Goal: Transaction & Acquisition: Purchase product/service

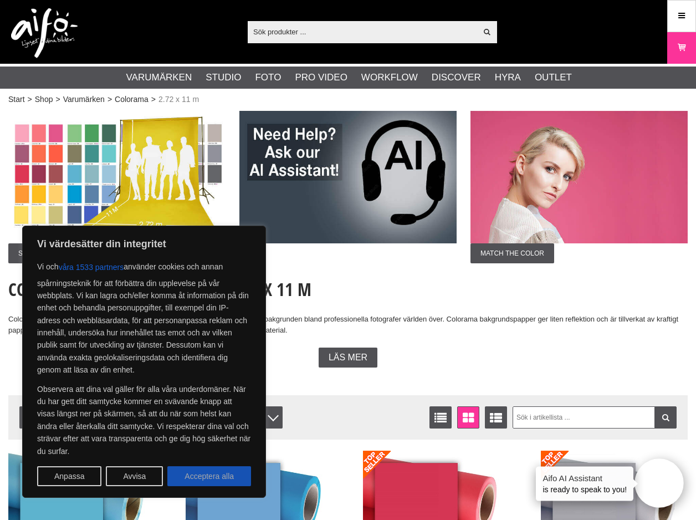
click at [230, 474] on button "Acceptera alla" at bounding box center [209, 476] width 84 height 20
checkbox input "true"
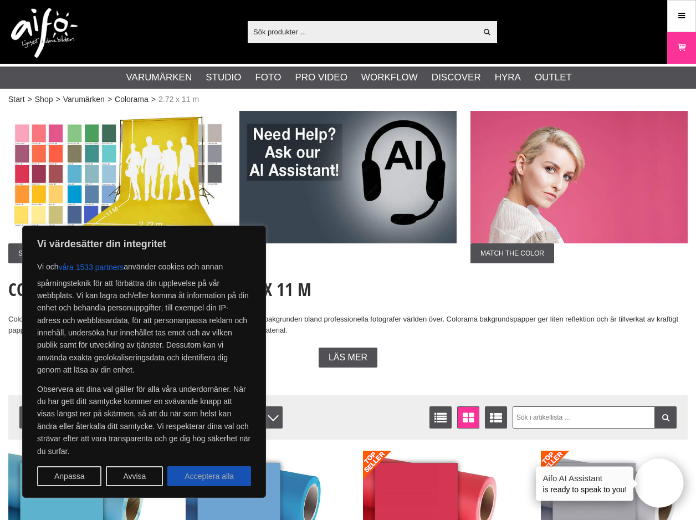
checkbox input "true"
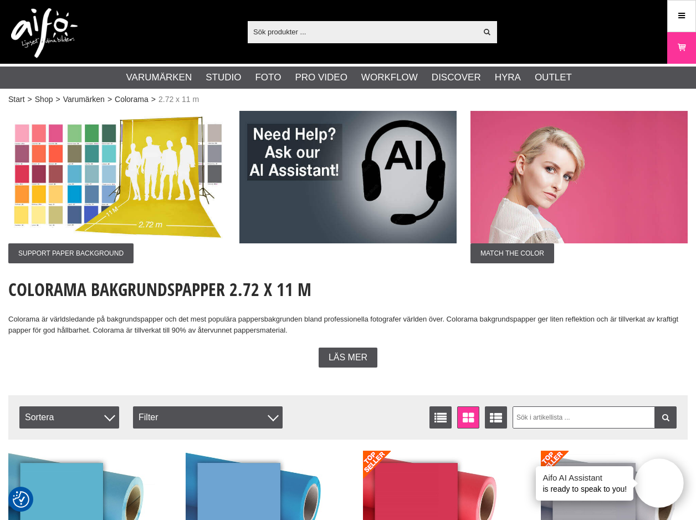
click at [130, 178] on img at bounding box center [116, 177] width 217 height 132
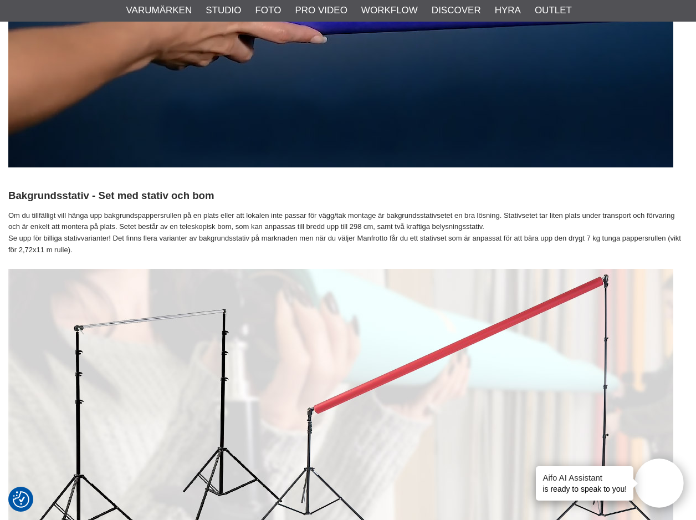
scroll to position [962, 0]
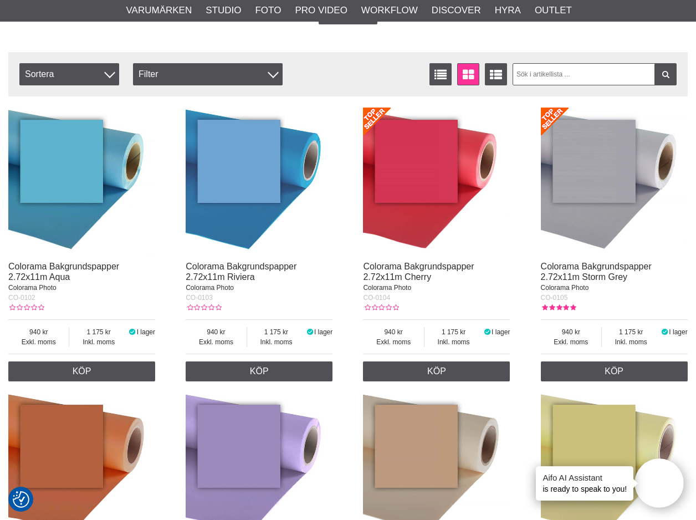
scroll to position [336, 0]
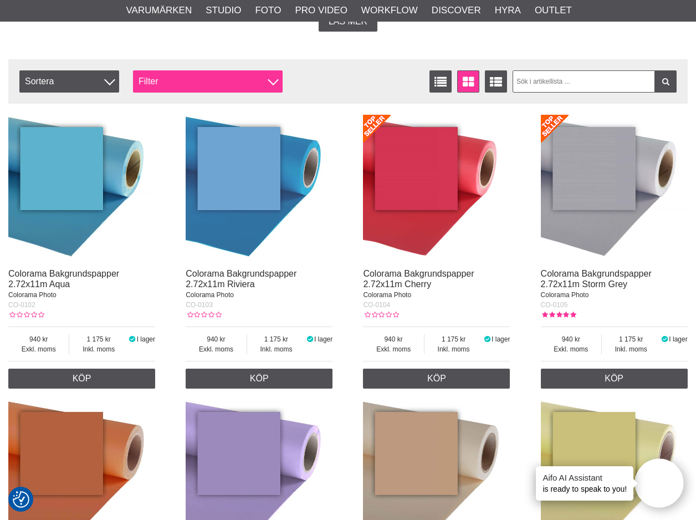
click at [170, 78] on div "Filter" at bounding box center [208, 81] width 150 height 22
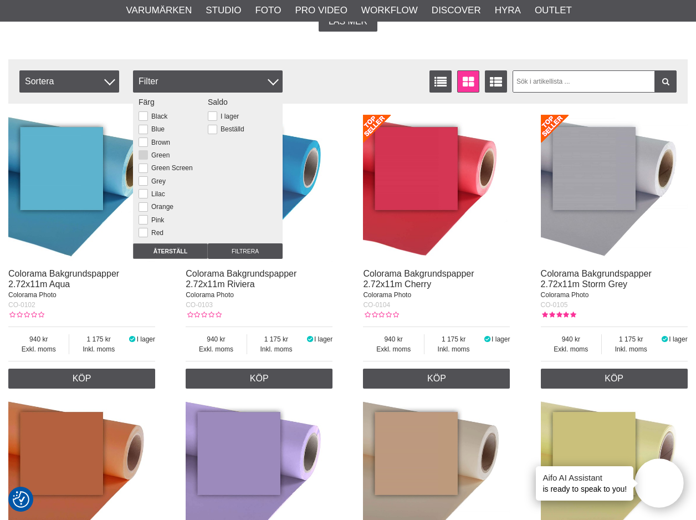
click at [145, 155] on button at bounding box center [143, 154] width 9 height 9
click at [234, 249] on input "Filtrera" at bounding box center [245, 251] width 75 height 16
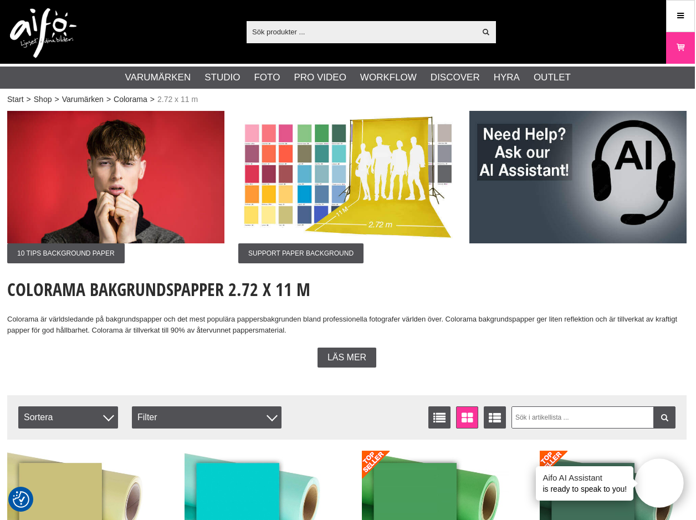
scroll to position [0, 1]
click at [45, 96] on link "Shop" at bounding box center [43, 100] width 18 height 12
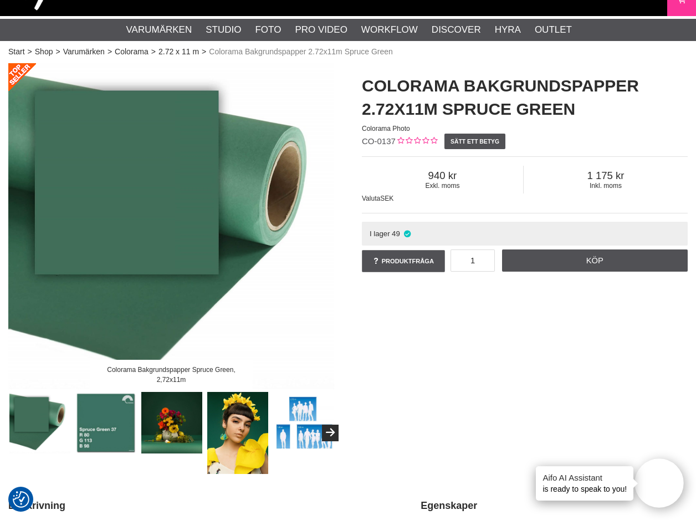
scroll to position [62, 0]
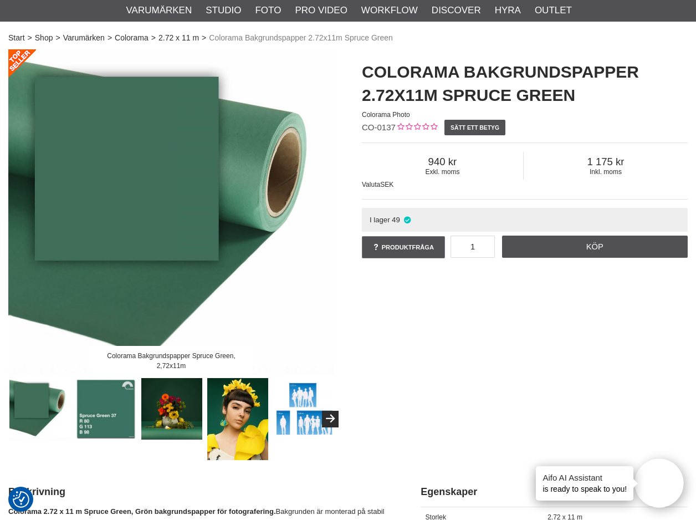
click at [107, 399] on img at bounding box center [106, 409] width 62 height 62
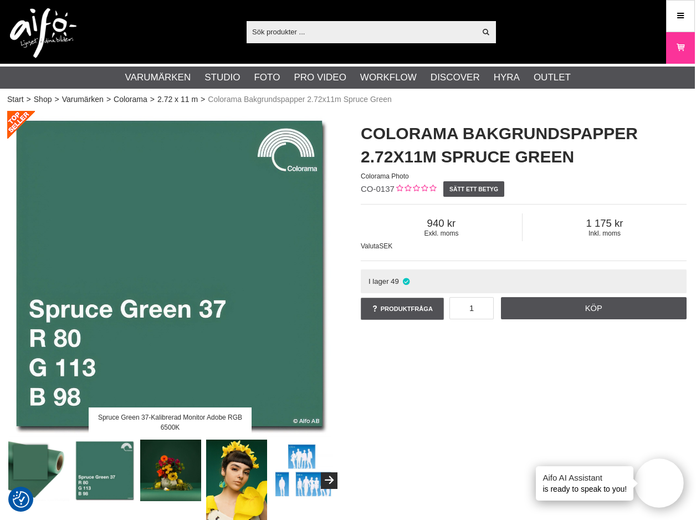
scroll to position [0, 1]
click at [135, 98] on link "Colorama" at bounding box center [131, 100] width 34 height 12
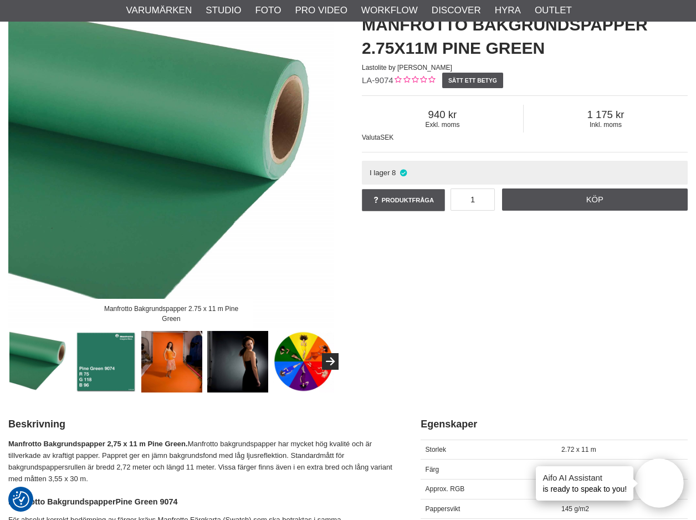
scroll to position [103, 0]
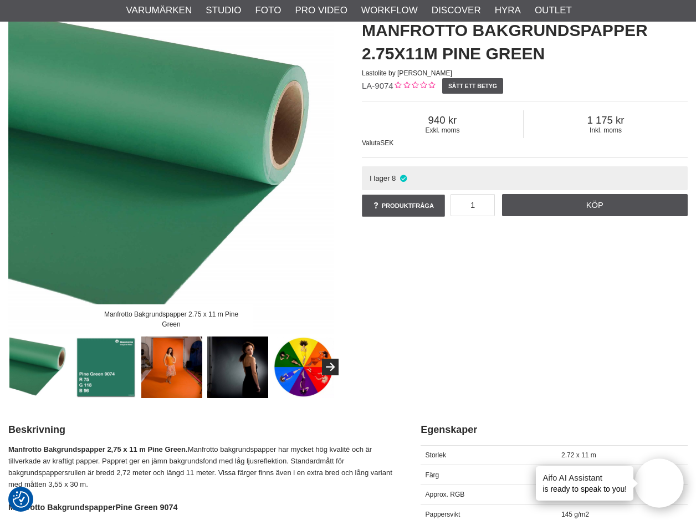
click at [117, 358] on img at bounding box center [106, 367] width 62 height 62
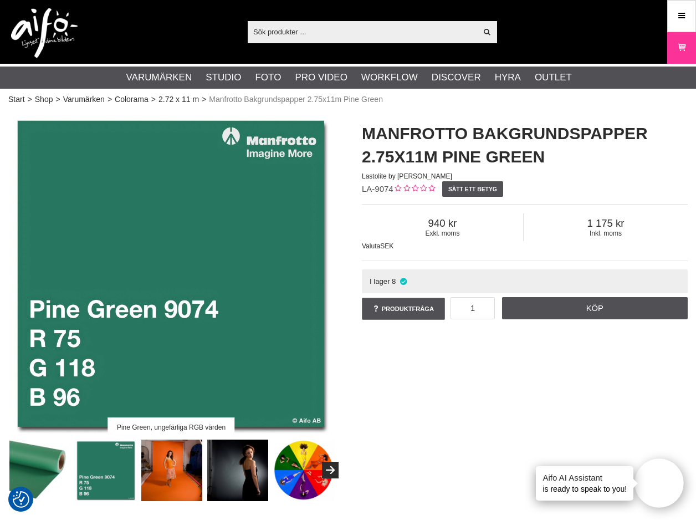
scroll to position [0, 0]
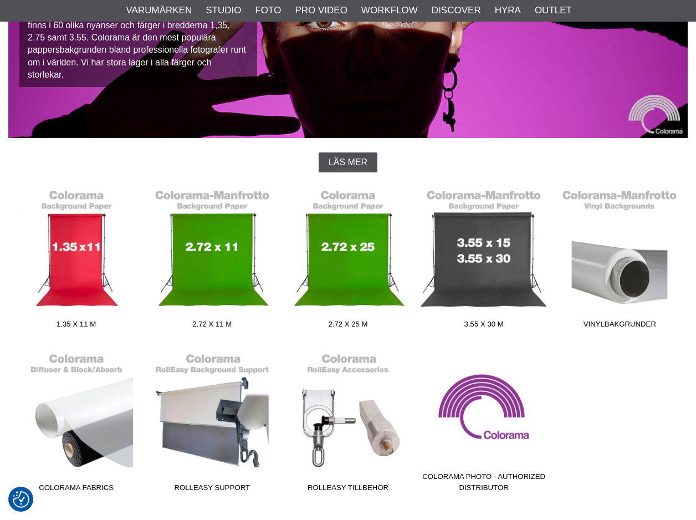
scroll to position [172, 0]
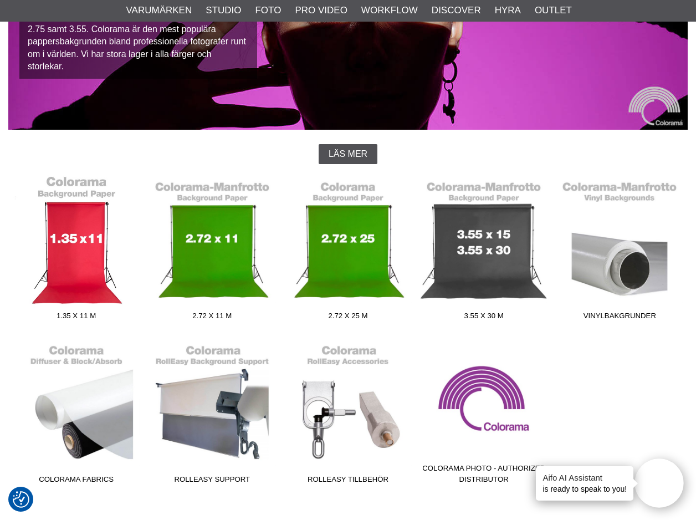
click at [79, 229] on link "1.35 x 11 m" at bounding box center [76, 250] width 136 height 150
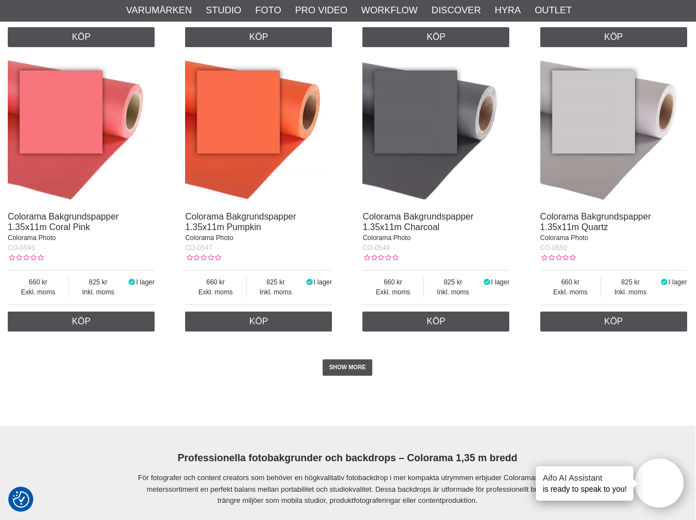
scroll to position [2102, 1]
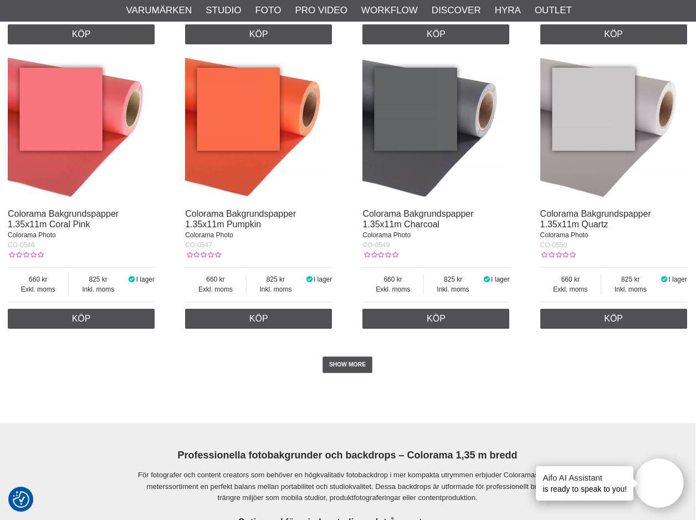
click at [348, 356] on link "SHOW MORE" at bounding box center [347, 364] width 50 height 17
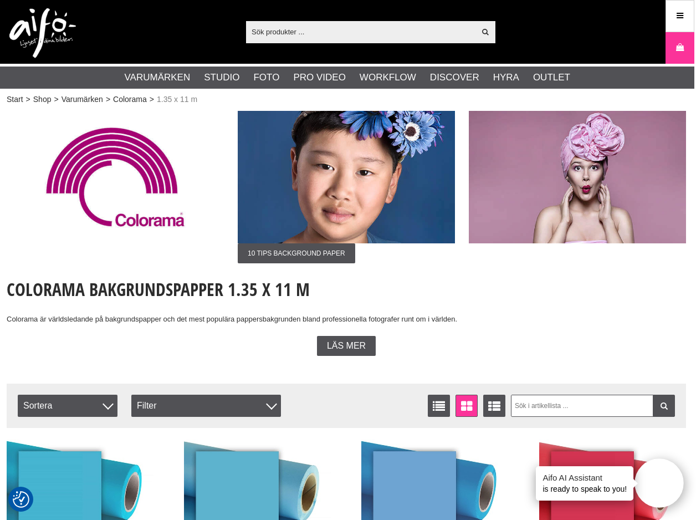
scroll to position [0, 2]
click at [123, 101] on link "Colorama" at bounding box center [130, 100] width 34 height 12
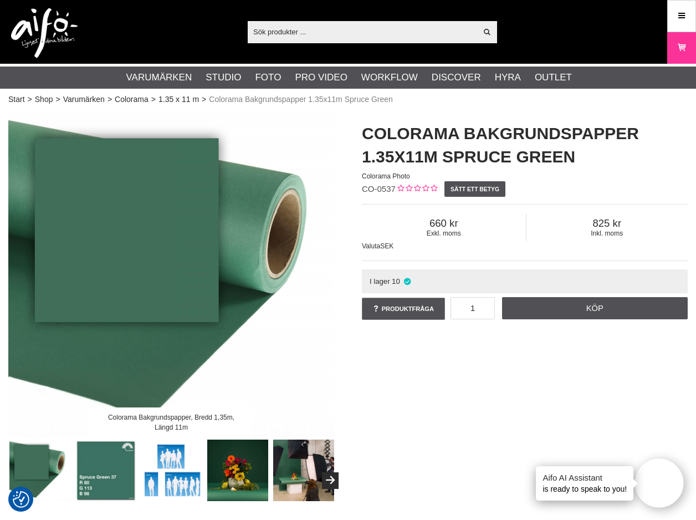
click at [110, 445] on img at bounding box center [106, 470] width 62 height 62
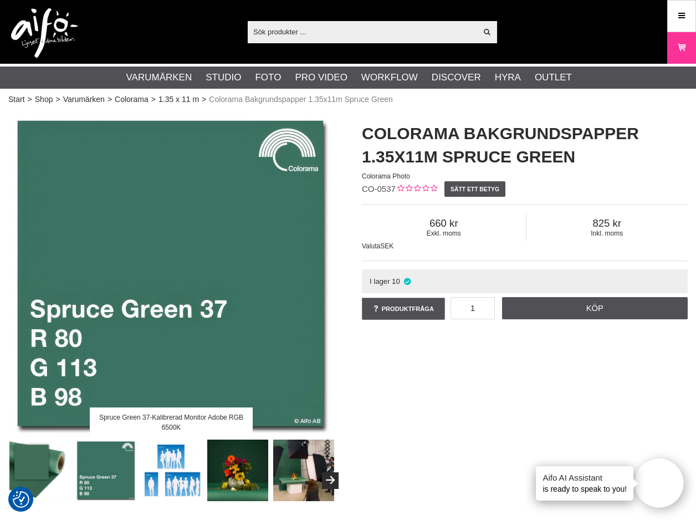
click at [48, 463] on img at bounding box center [40, 470] width 62 height 62
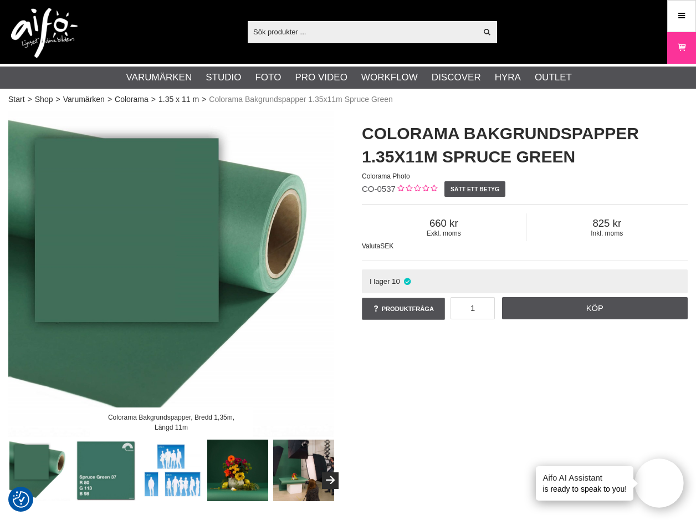
click at [228, 477] on img at bounding box center [238, 470] width 62 height 62
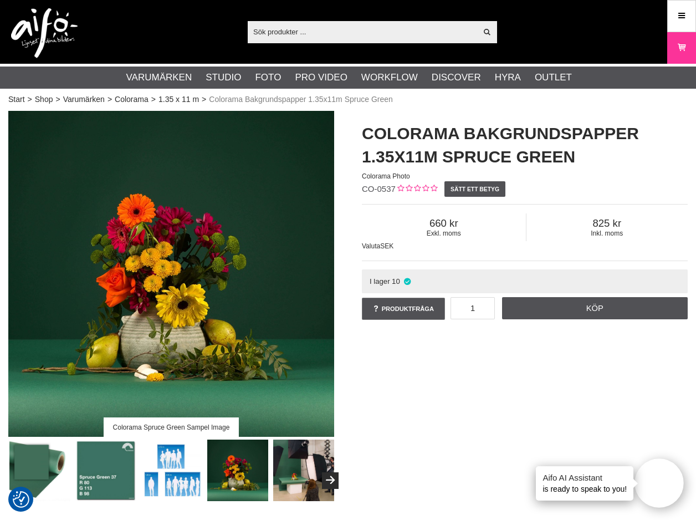
click at [106, 457] on img at bounding box center [106, 470] width 62 height 62
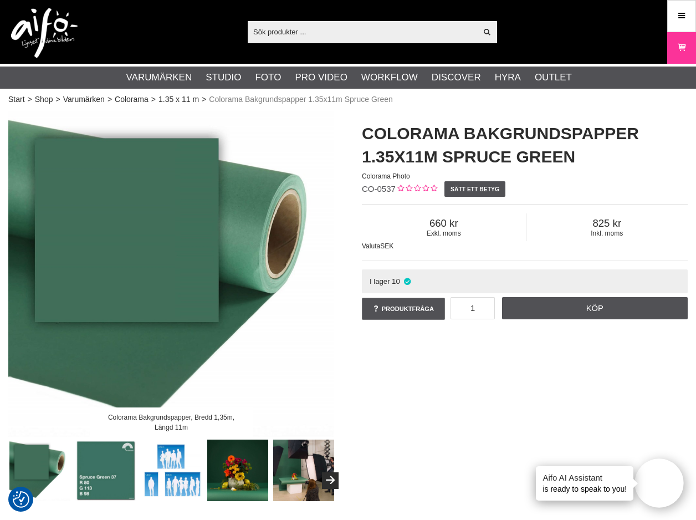
click at [286, 452] on img at bounding box center [304, 470] width 62 height 62
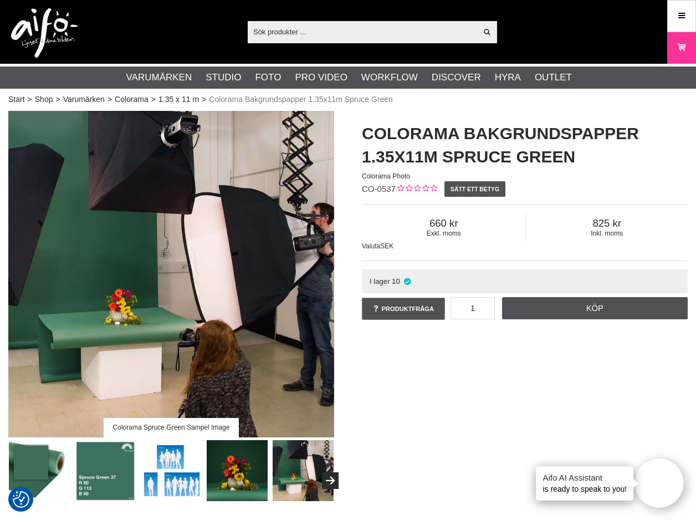
click at [97, 471] on img at bounding box center [106, 471] width 62 height 62
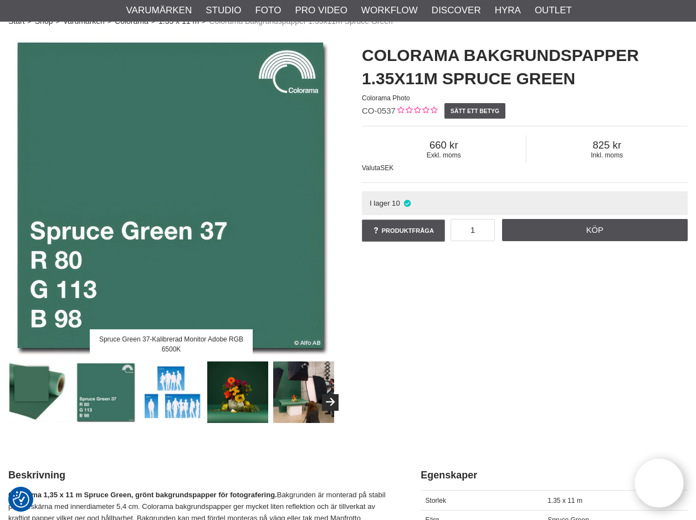
scroll to position [89, 0]
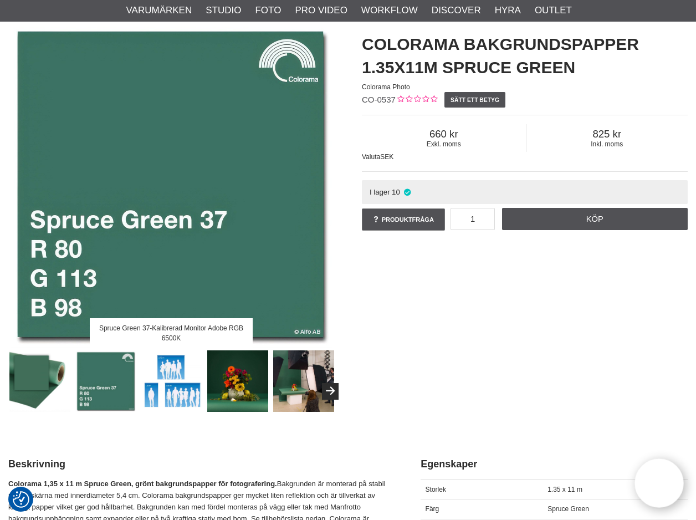
click at [187, 391] on img at bounding box center [172, 381] width 62 height 62
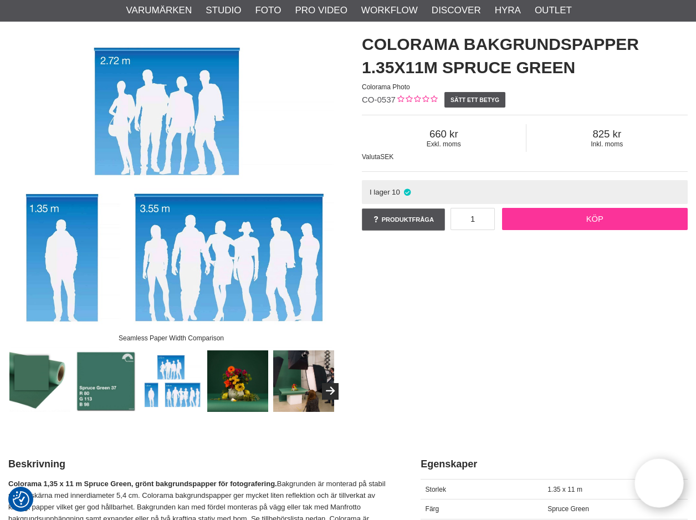
click at [573, 224] on link "Köp" at bounding box center [595, 219] width 186 height 22
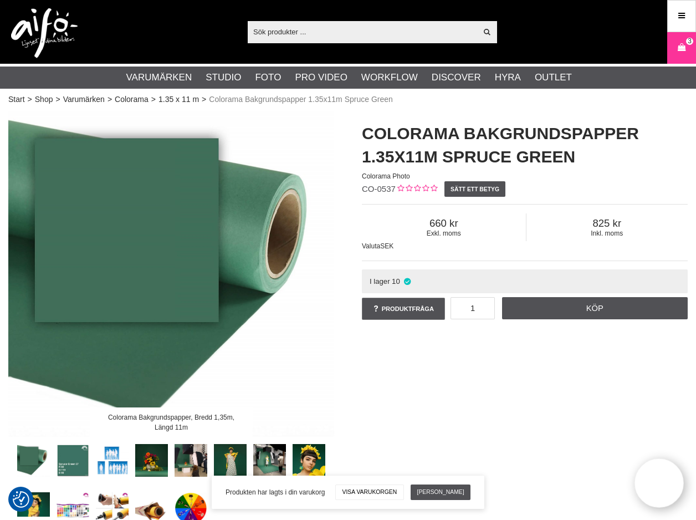
scroll to position [0, 0]
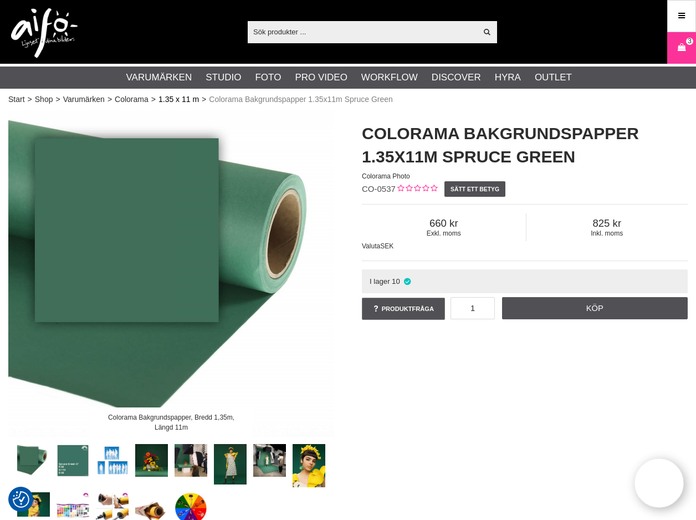
click at [171, 98] on link "1.35 x 11 m" at bounding box center [178, 100] width 40 height 12
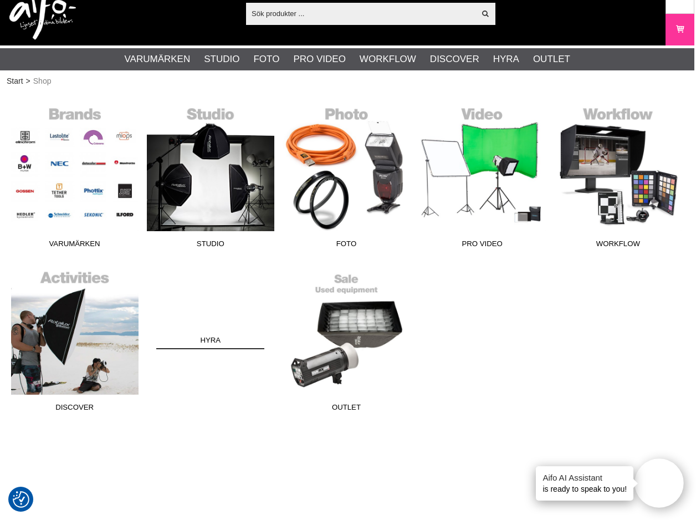
scroll to position [18, 2]
click at [358, 13] on input "text" at bounding box center [360, 13] width 229 height 17
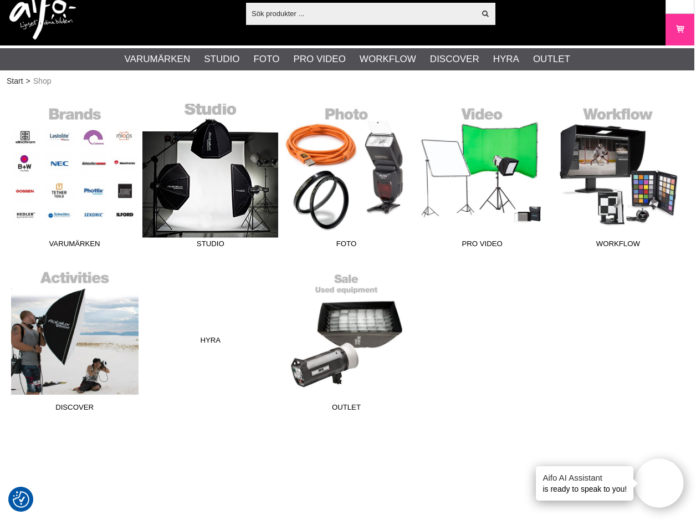
click at [223, 207] on link "Studio" at bounding box center [210, 179] width 136 height 150
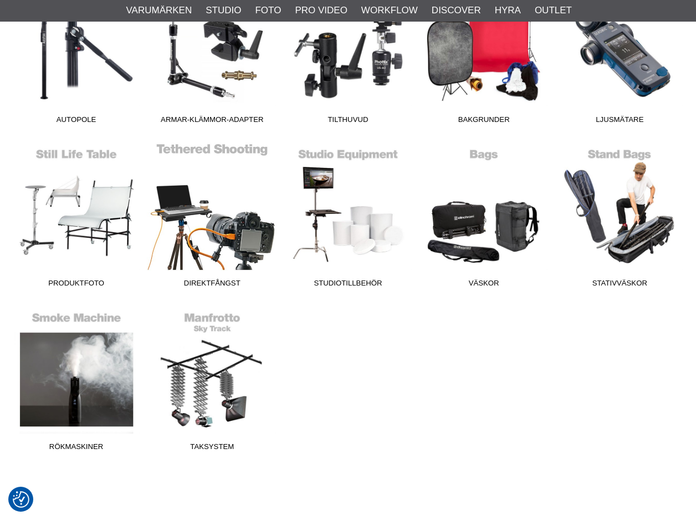
scroll to position [665, 0]
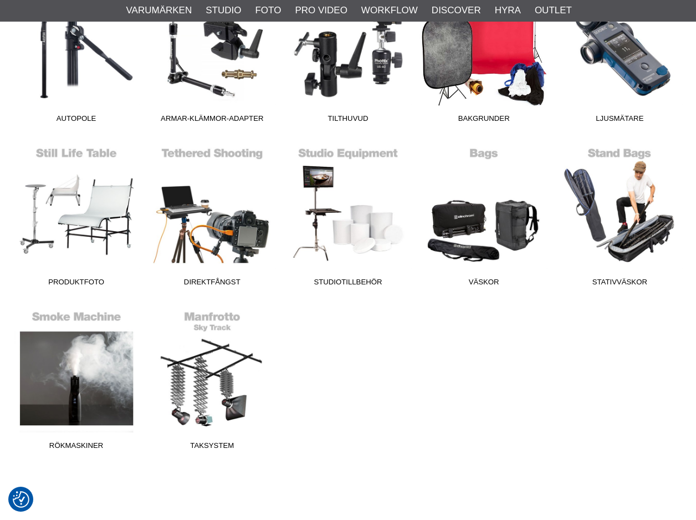
click at [463, 95] on link "Bakgrunder" at bounding box center [484, 53] width 136 height 150
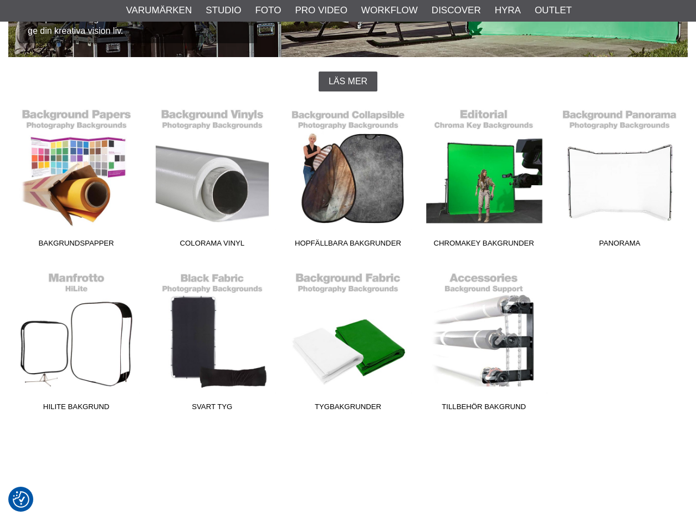
scroll to position [251, 0]
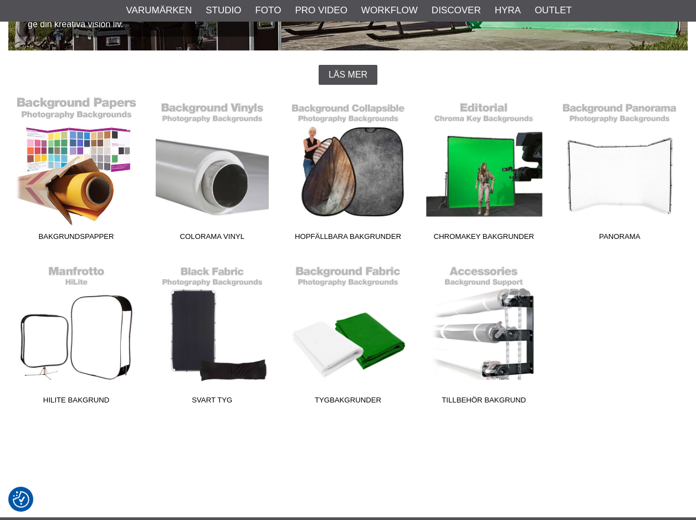
click at [54, 161] on link "Bakgrundspapper" at bounding box center [76, 171] width 136 height 150
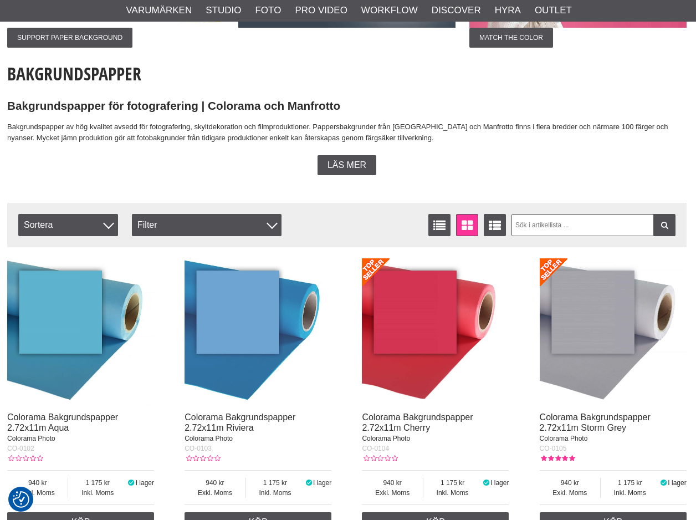
scroll to position [214, 1]
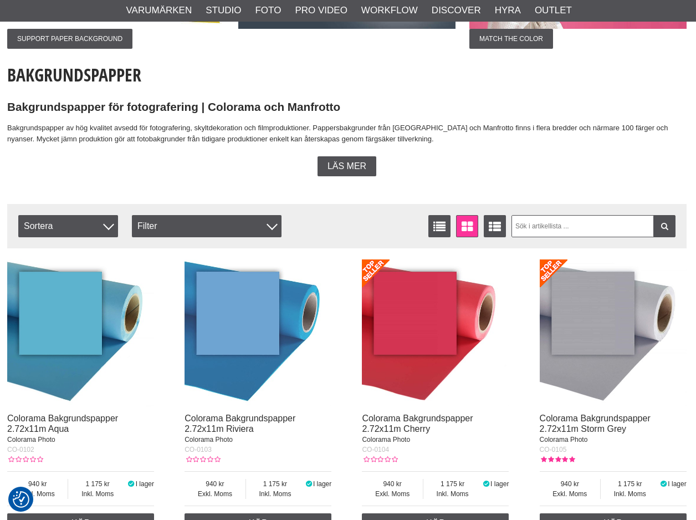
click at [154, 209] on div "Filtrera Sortera Antal artiklar 165 Listvisning Fönstervisning Utökad listvisni…" at bounding box center [346, 226] width 679 height 44
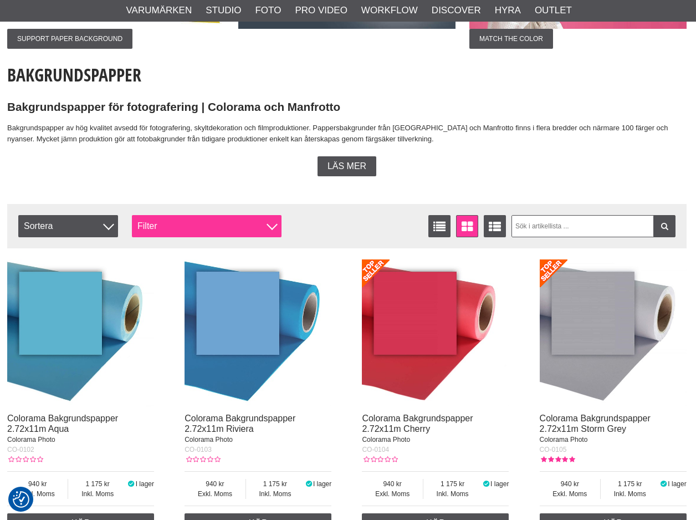
click at [154, 222] on div "Filter" at bounding box center [207, 226] width 150 height 22
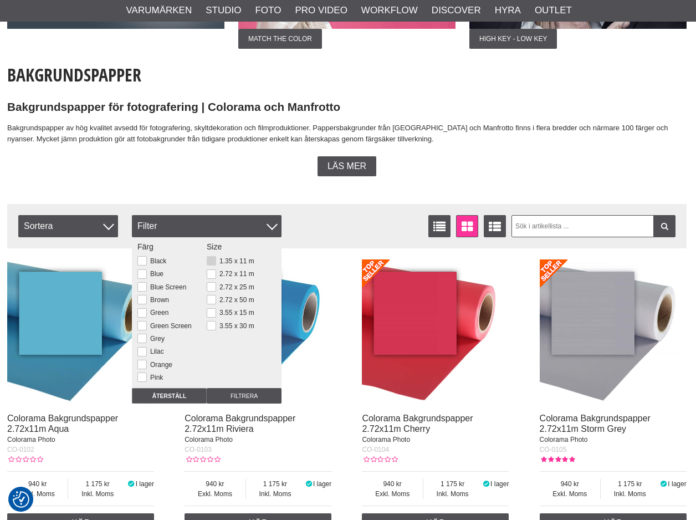
click at [212, 258] on button at bounding box center [211, 260] width 9 height 9
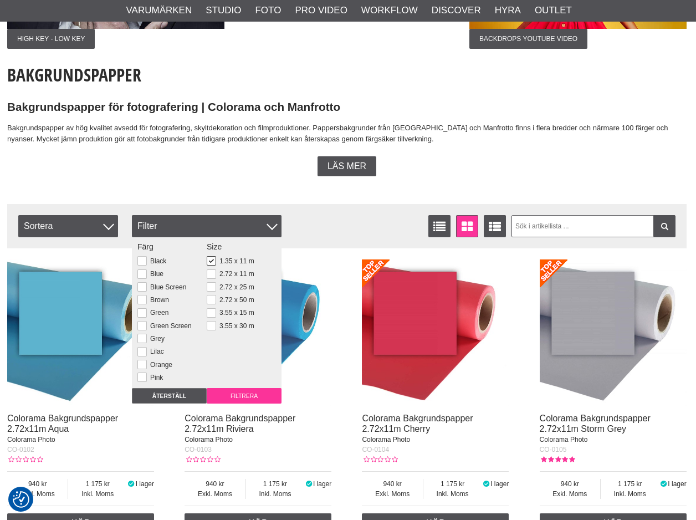
click at [257, 393] on input "Filtrera" at bounding box center [244, 396] width 75 height 16
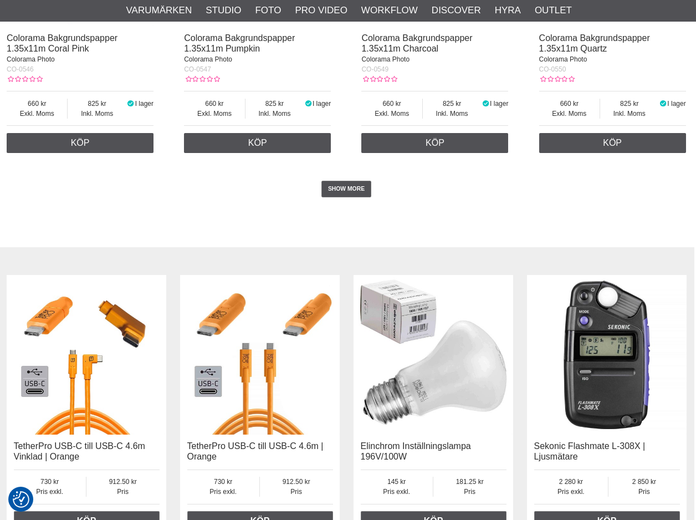
scroll to position [2307, 2]
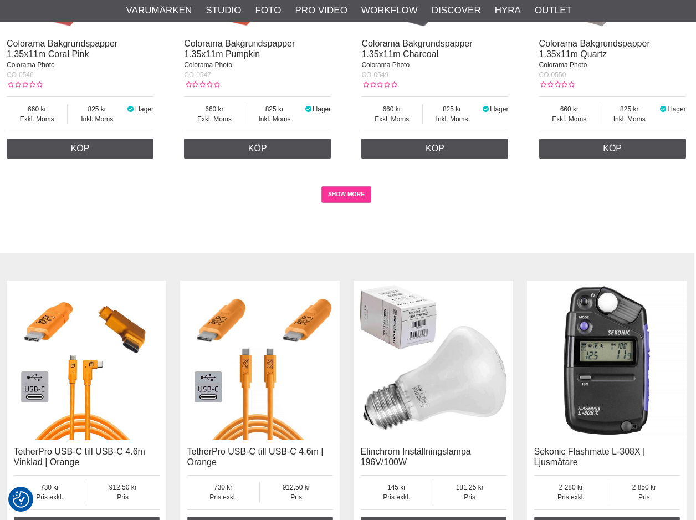
click at [323, 189] on link "SHOW MORE" at bounding box center [346, 194] width 50 height 17
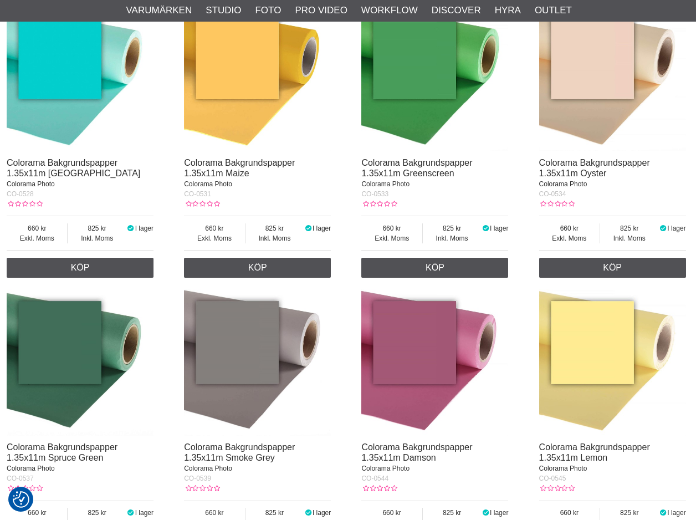
scroll to position [1617, 2]
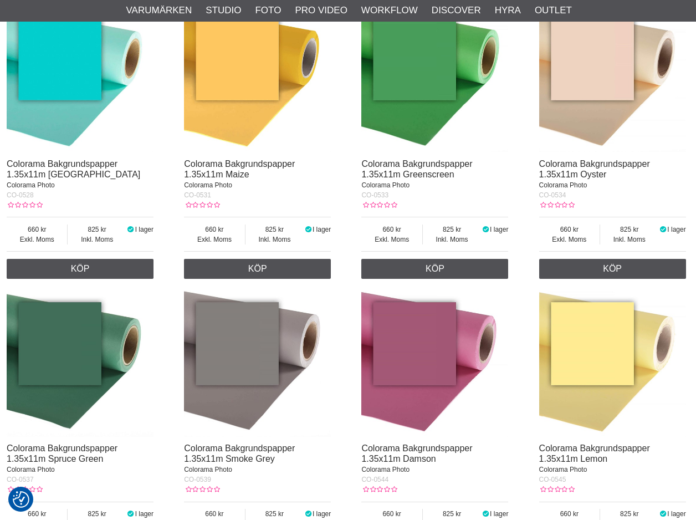
click at [122, 341] on img at bounding box center [80, 363] width 147 height 147
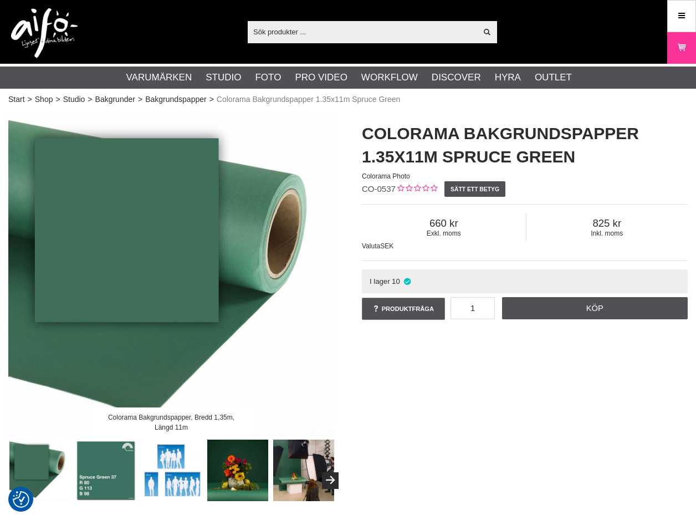
click at [131, 462] on img at bounding box center [106, 470] width 62 height 62
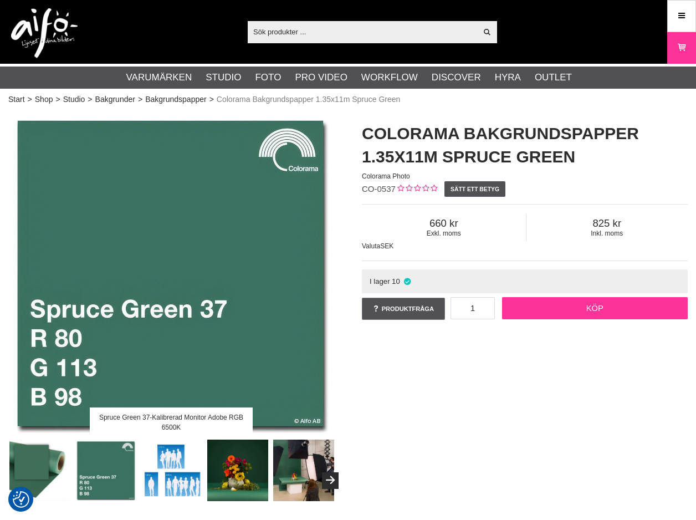
click at [581, 299] on link "Köp" at bounding box center [595, 308] width 186 height 22
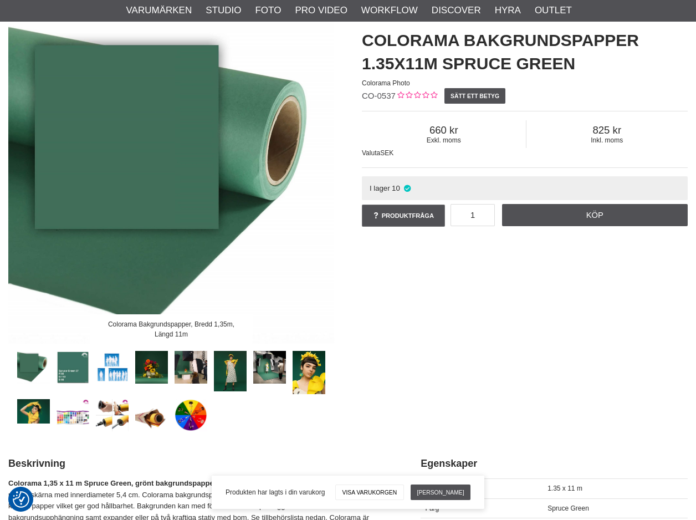
scroll to position [99, 0]
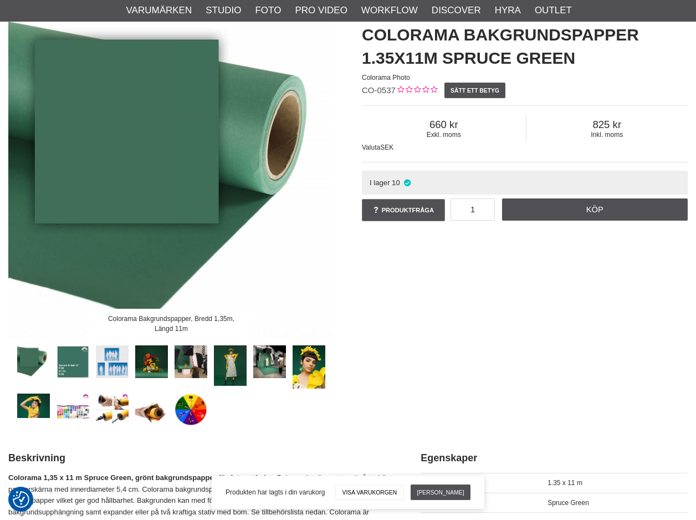
click at [116, 371] on link at bounding box center [112, 361] width 33 height 33
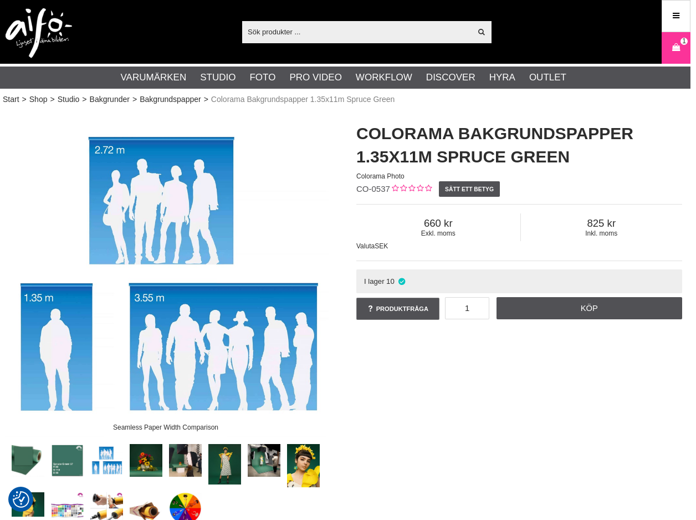
scroll to position [0, 6]
click at [175, 98] on link "Bakgrundspapper" at bounding box center [171, 100] width 62 height 12
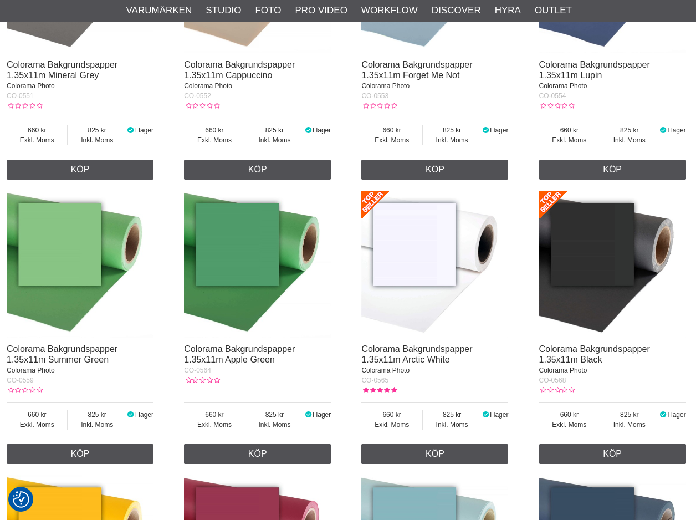
scroll to position [2571, 2]
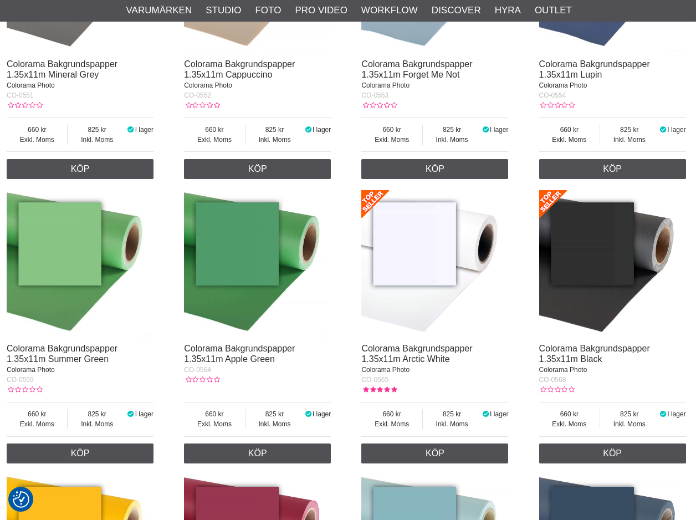
click at [425, 221] on img at bounding box center [434, 263] width 147 height 147
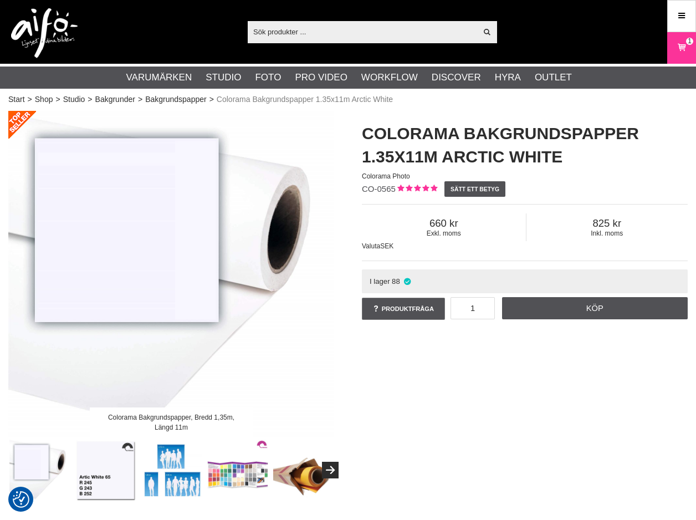
click at [103, 481] on img at bounding box center [106, 470] width 62 height 62
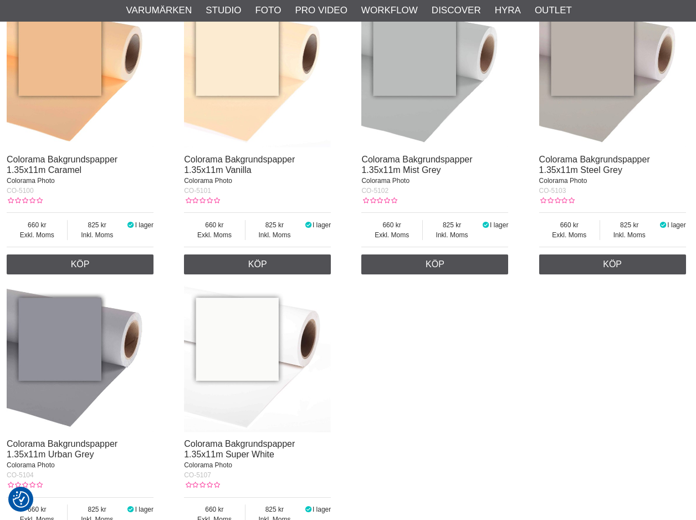
scroll to position [4182, 2]
click at [238, 326] on img at bounding box center [257, 359] width 147 height 147
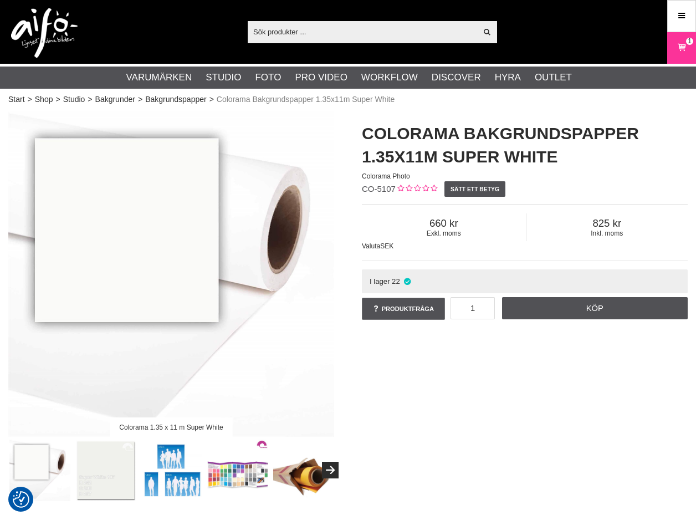
click at [109, 460] on img at bounding box center [106, 470] width 62 height 62
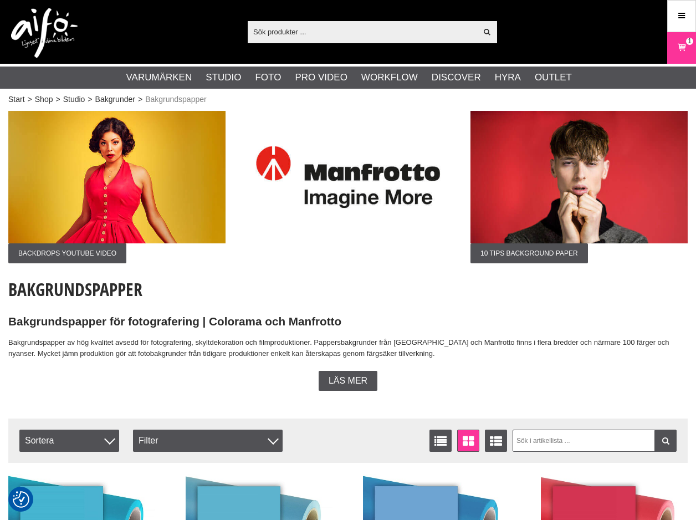
click at [344, 36] on input "text" at bounding box center [362, 31] width 229 height 17
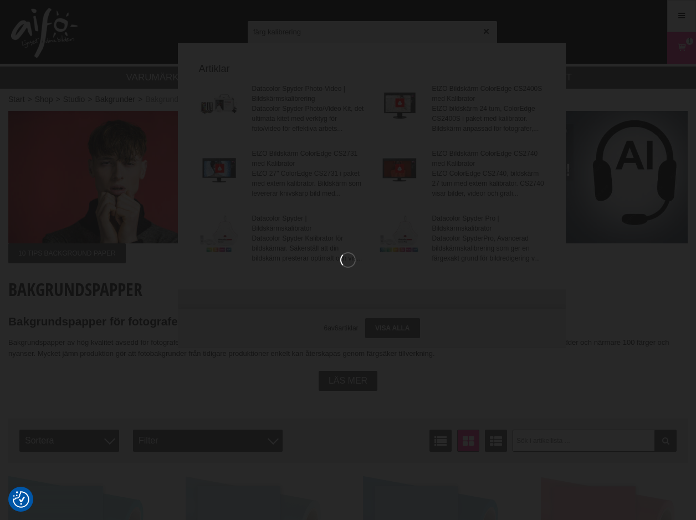
type input "färg kalibrering"
click at [409, 372] on div at bounding box center [348, 260] width 696 height 520
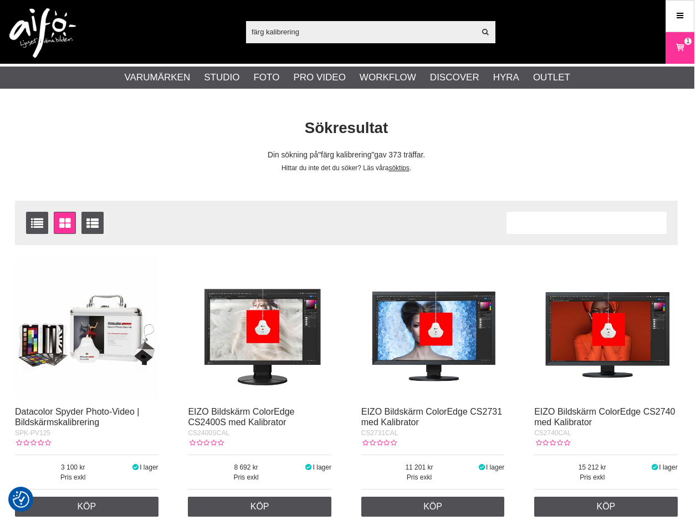
scroll to position [0, 2]
click at [67, 40] on img at bounding box center [42, 33] width 66 height 50
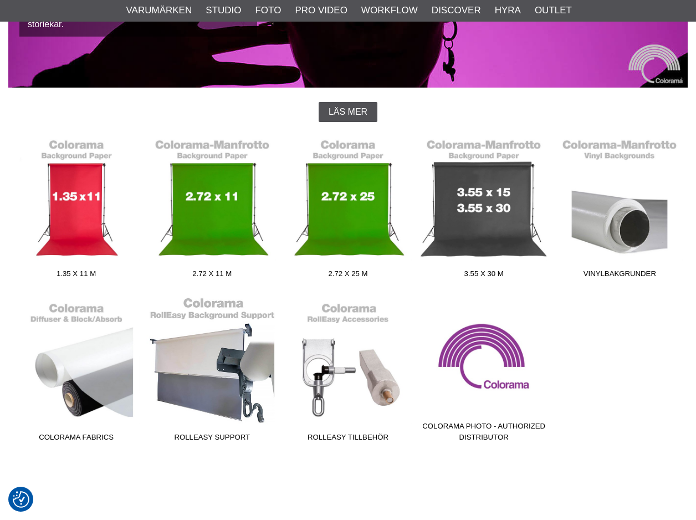
scroll to position [220, 0]
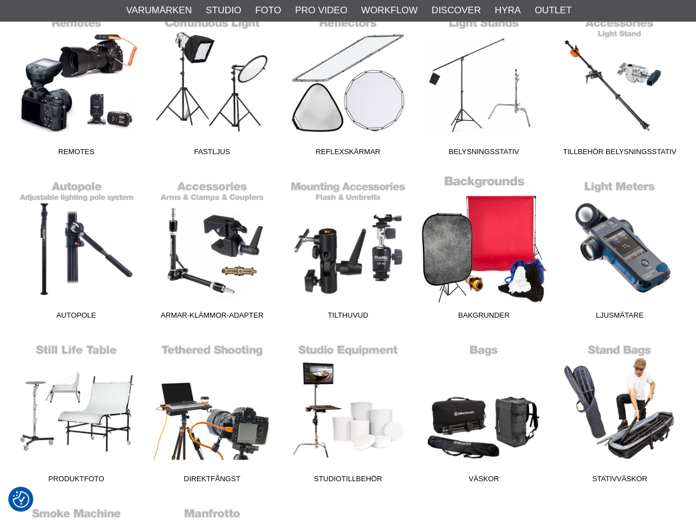
scroll to position [467, 0]
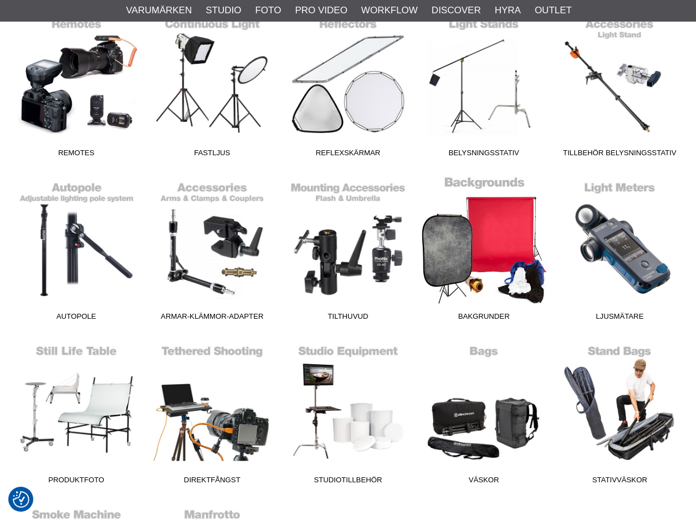
click at [504, 203] on link "Bakgrunder" at bounding box center [484, 251] width 136 height 150
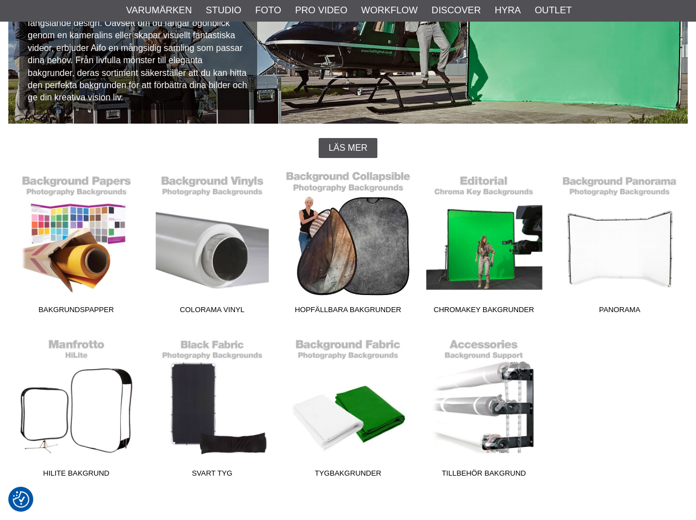
scroll to position [260, 0]
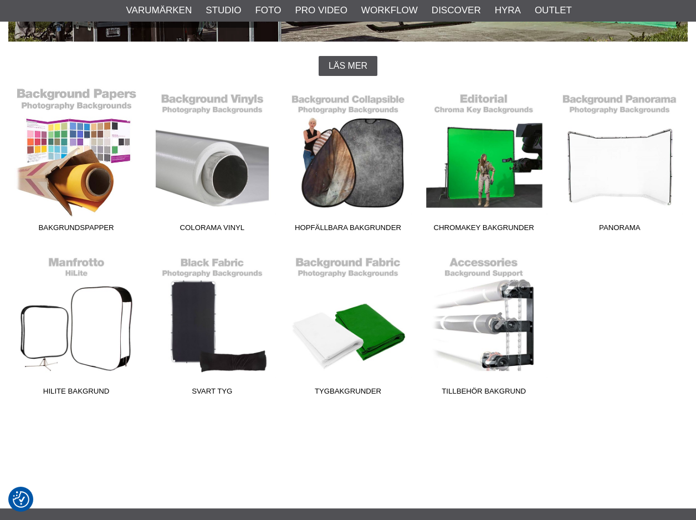
click at [79, 175] on link "Bakgrundspapper" at bounding box center [76, 162] width 136 height 150
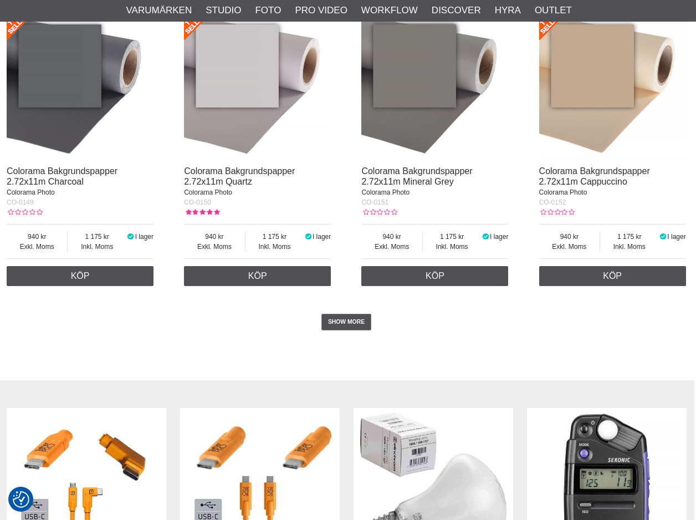
scroll to position [2184, 2]
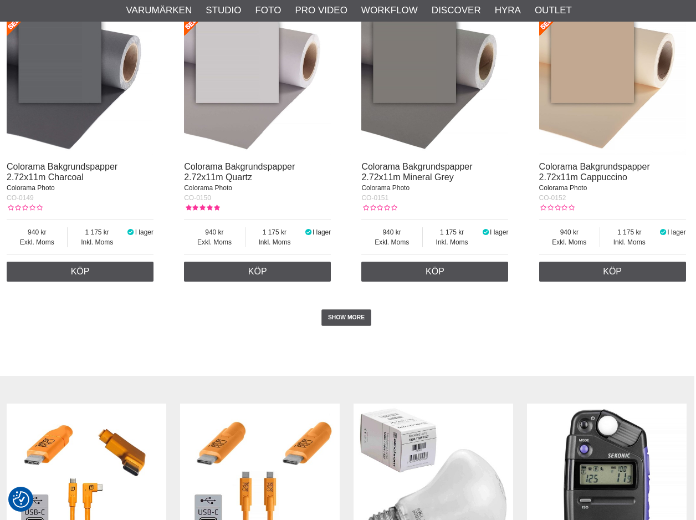
click at [335, 294] on div "SHOW MORE" at bounding box center [346, 317] width 679 height 61
click at [329, 309] on link "SHOW MORE" at bounding box center [346, 317] width 50 height 17
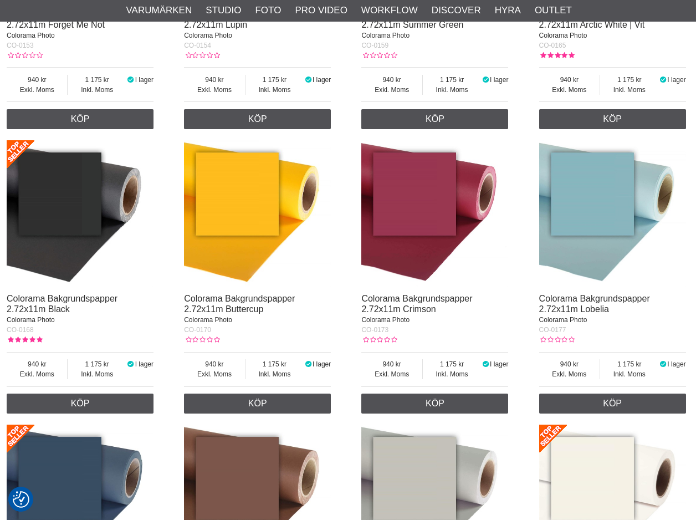
scroll to position [2136, 2]
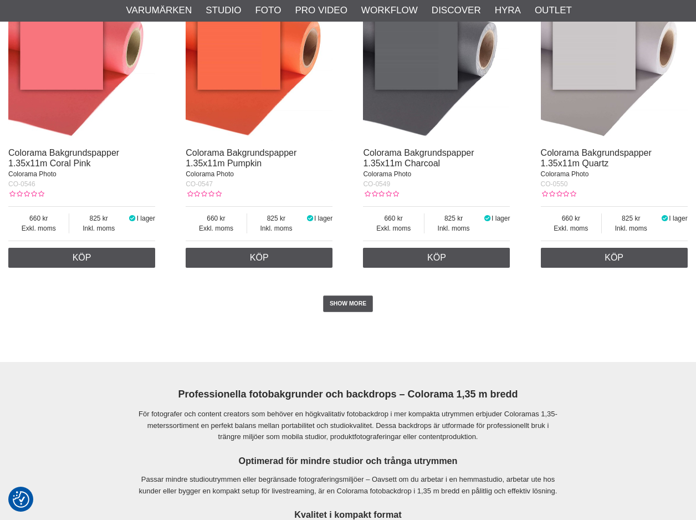
scroll to position [2161, 1]
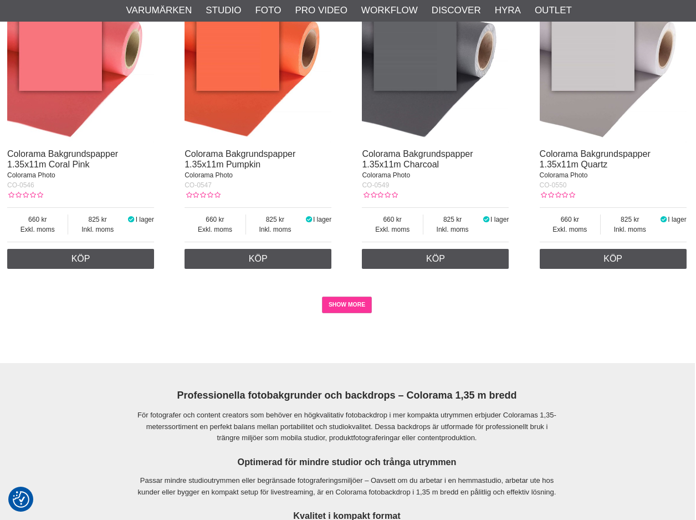
click at [325, 296] on link "SHOW MORE" at bounding box center [347, 304] width 50 height 17
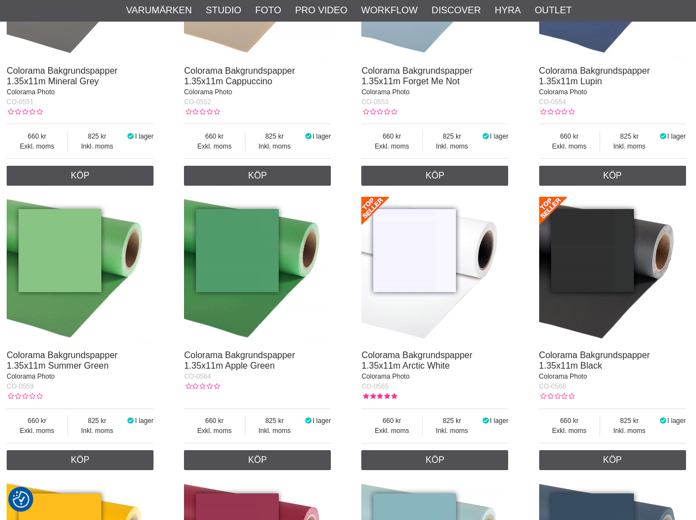
scroll to position [2529, 2]
click at [441, 450] on link "Köp" at bounding box center [434, 460] width 147 height 20
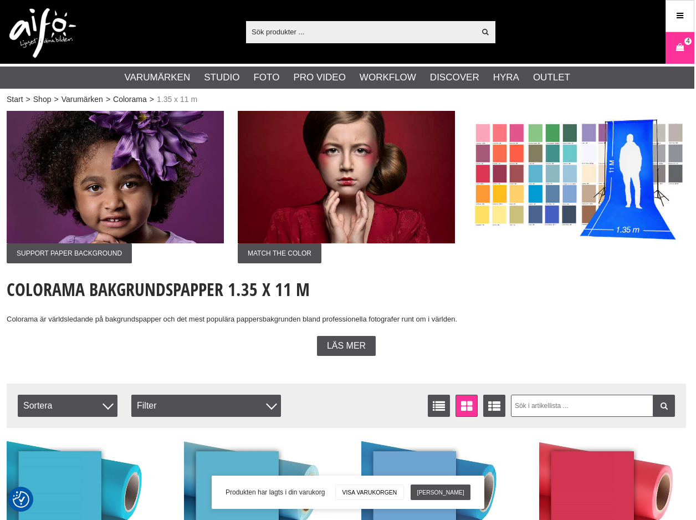
scroll to position [0, 2]
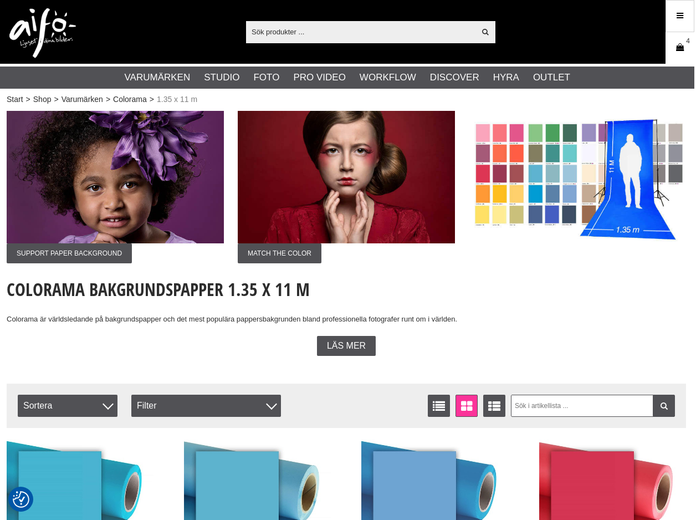
click at [670, 48] on link "Varukorg 4" at bounding box center [680, 48] width 28 height 26
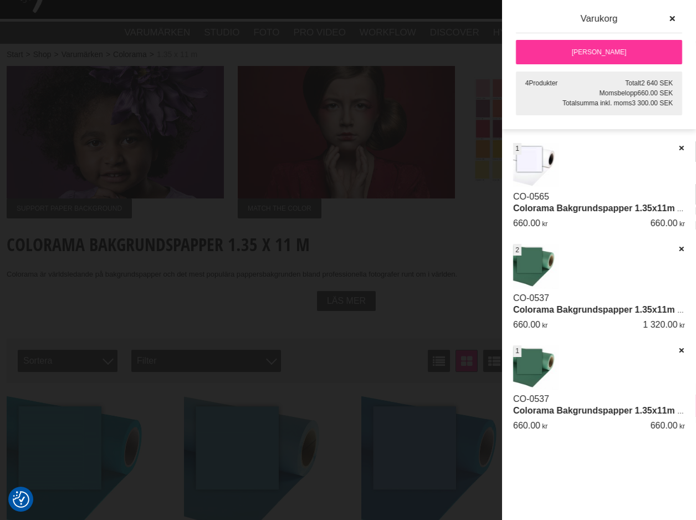
scroll to position [47, 2]
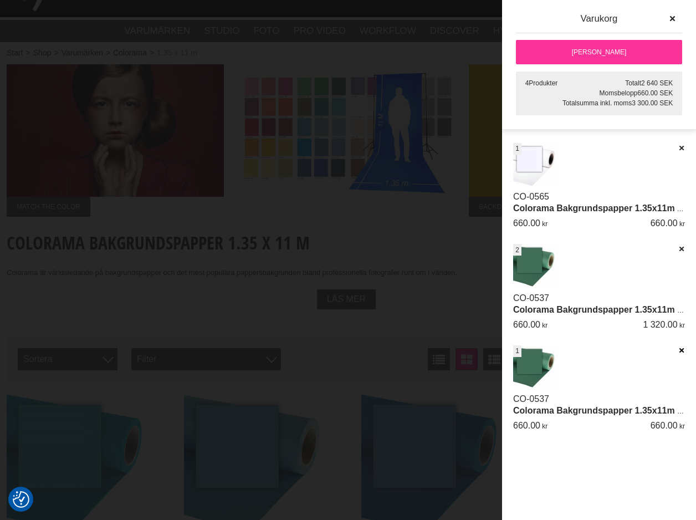
click at [678, 349] on icon at bounding box center [681, 350] width 7 height 8
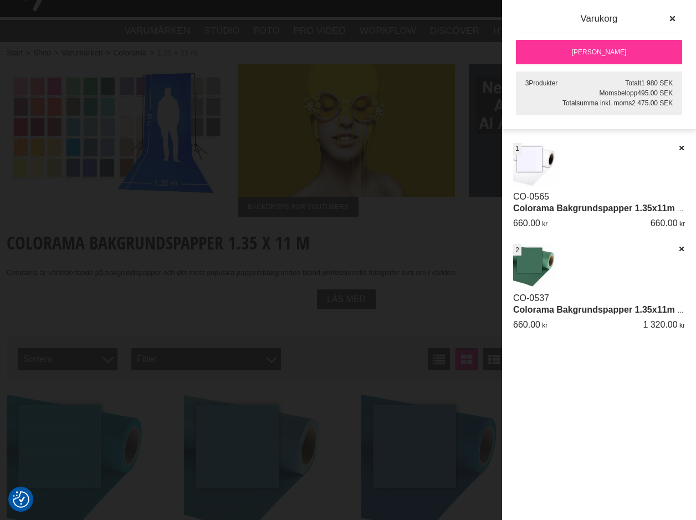
click at [623, 62] on link "[PERSON_NAME]" at bounding box center [599, 52] width 166 height 24
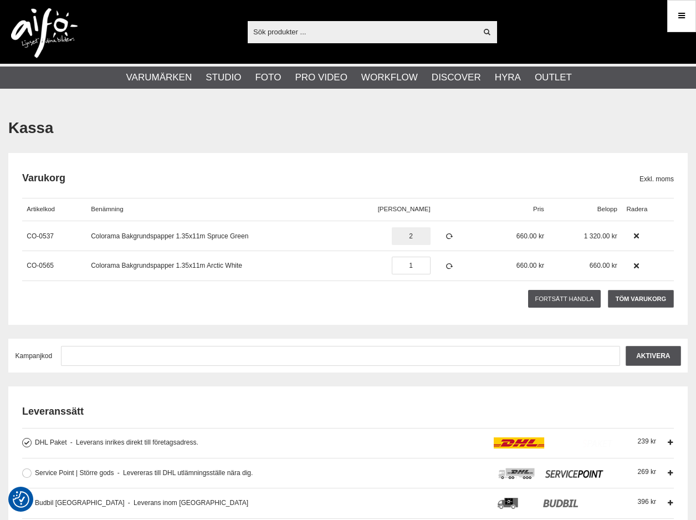
click at [407, 230] on input "2" at bounding box center [411, 236] width 39 height 18
type input "1"
click at [379, 284] on div "Varukorg Exkl. moms Artikelkod Benämning Antal Pris [GEOGRAPHIC_DATA] Belopp [G…" at bounding box center [348, 235] width 652 height 151
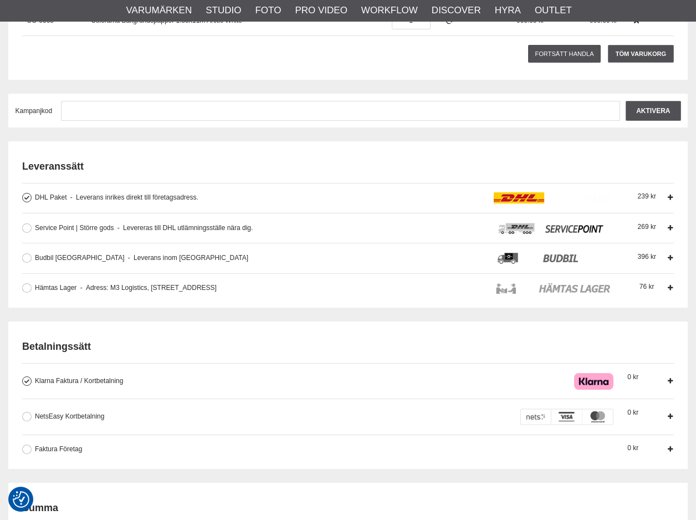
scroll to position [246, 0]
